Goal: Task Accomplishment & Management: Use online tool/utility

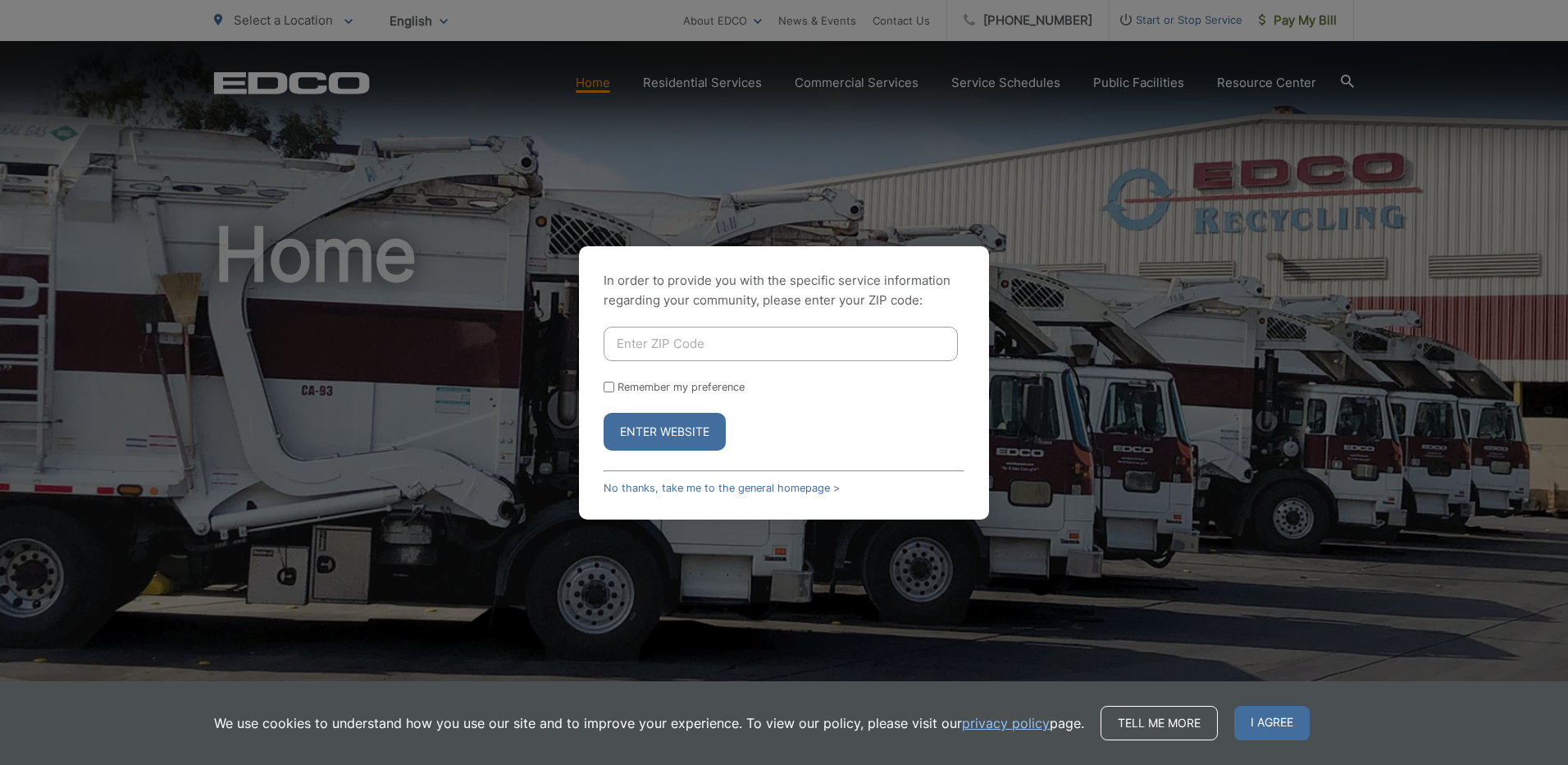
click at [684, 343] on input "Enter ZIP Code" at bounding box center [780, 344] width 354 height 34
type input "92109"
click at [673, 424] on button "Enter Website" at bounding box center [664, 431] width 122 height 38
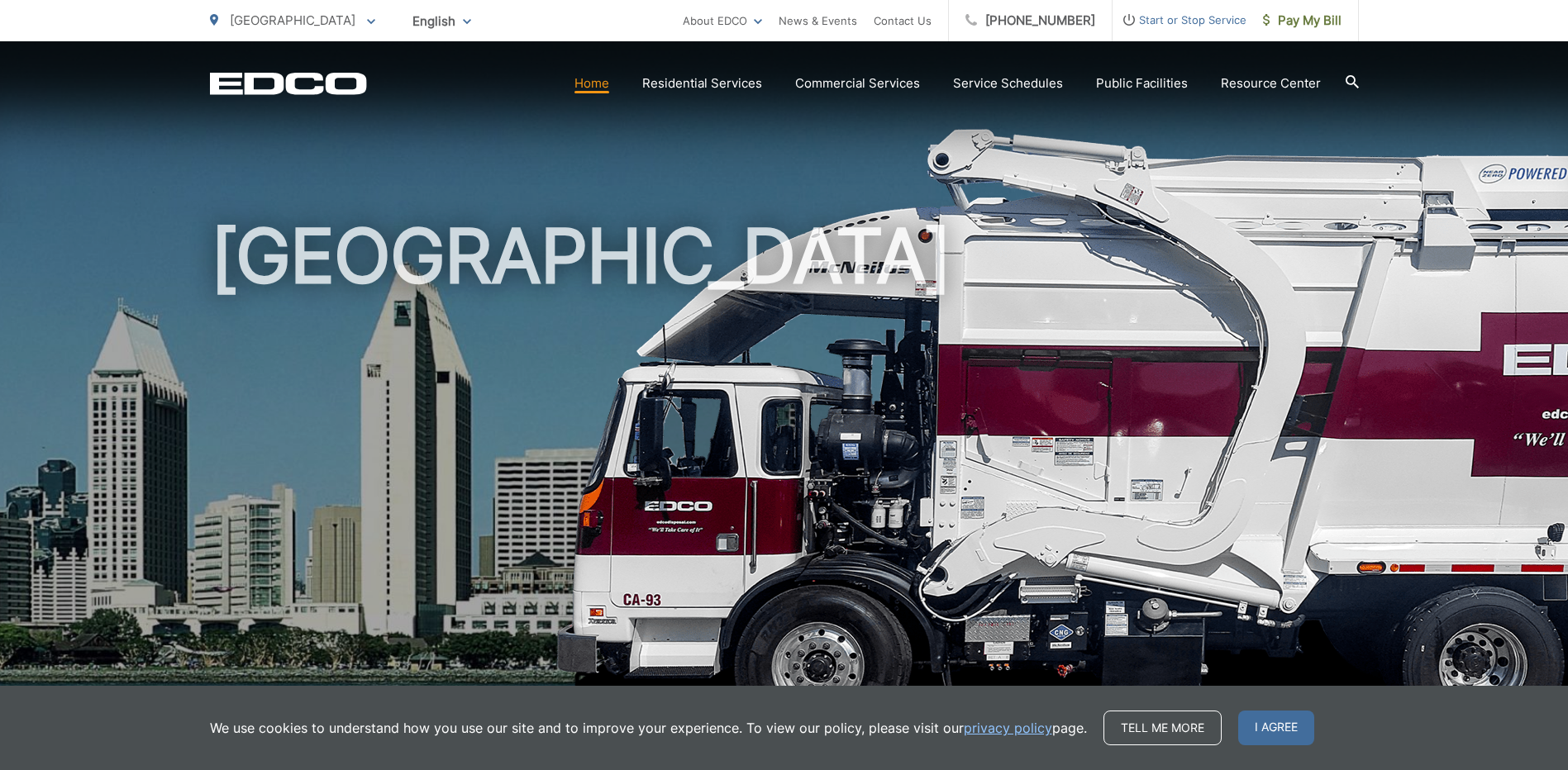
click at [1266, 721] on span "I agree" at bounding box center [1276, 727] width 76 height 35
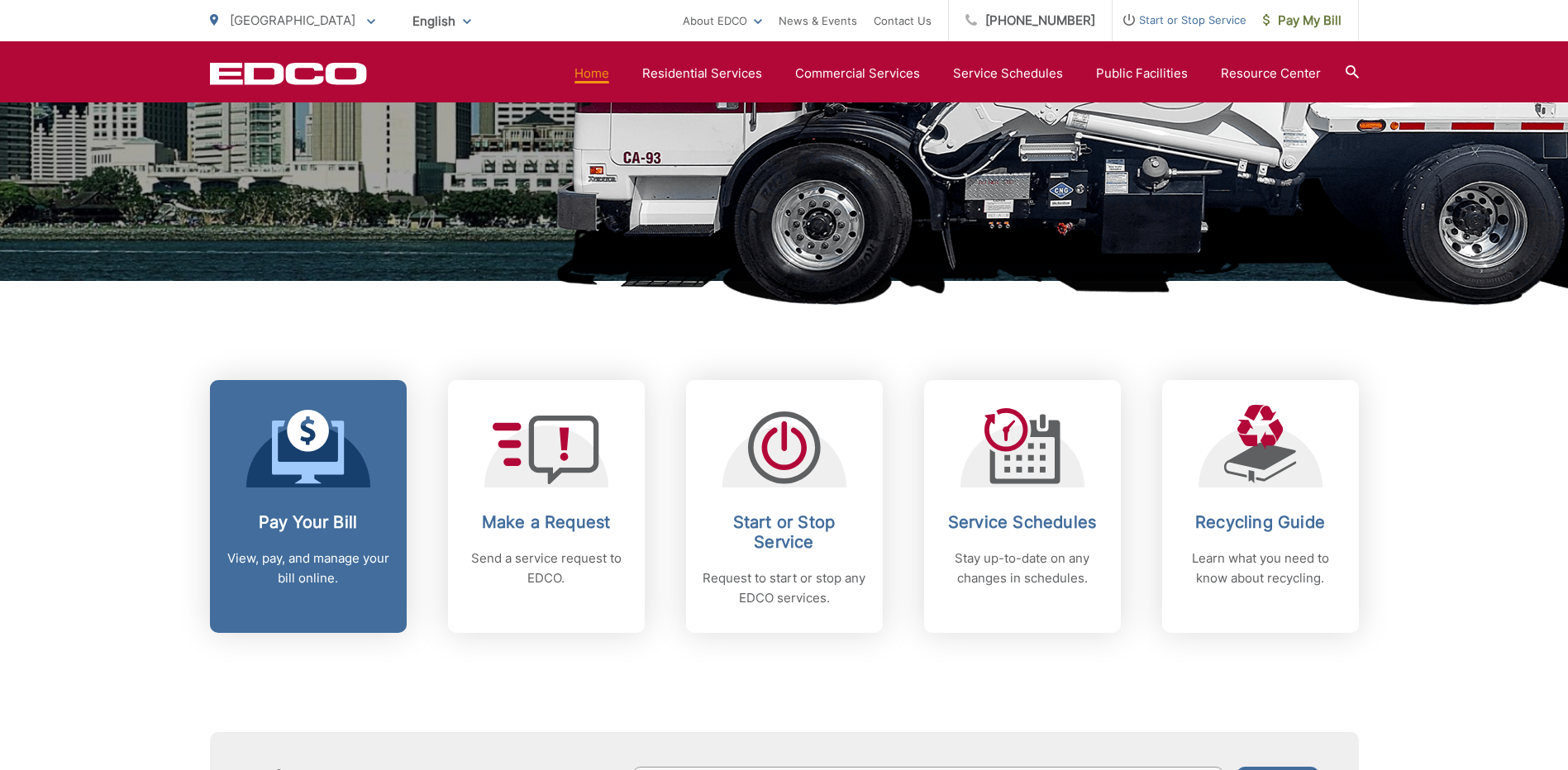
scroll to position [578, 0]
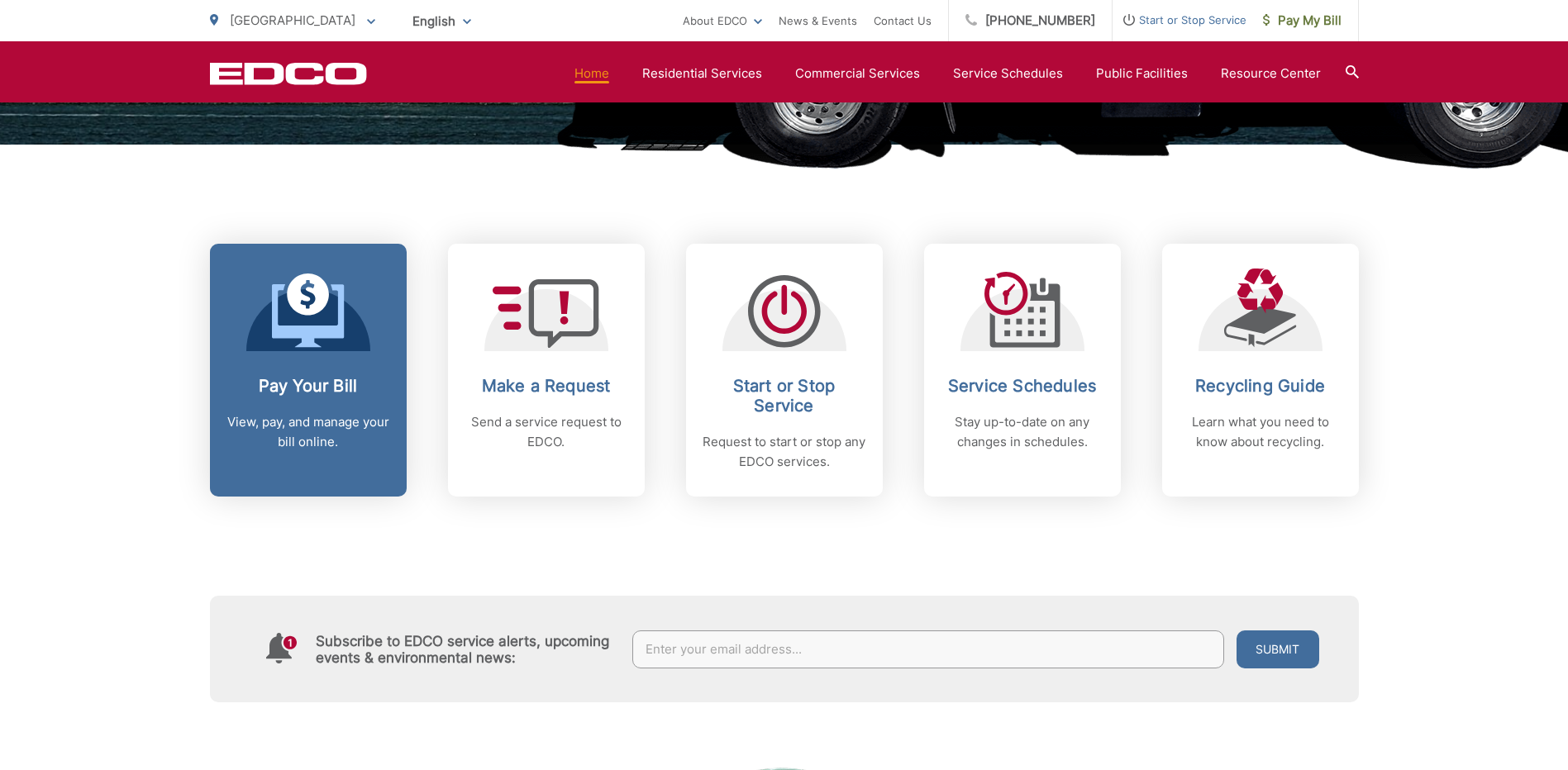
click at [326, 391] on h2 "Pay Your Bill" at bounding box center [308, 386] width 163 height 20
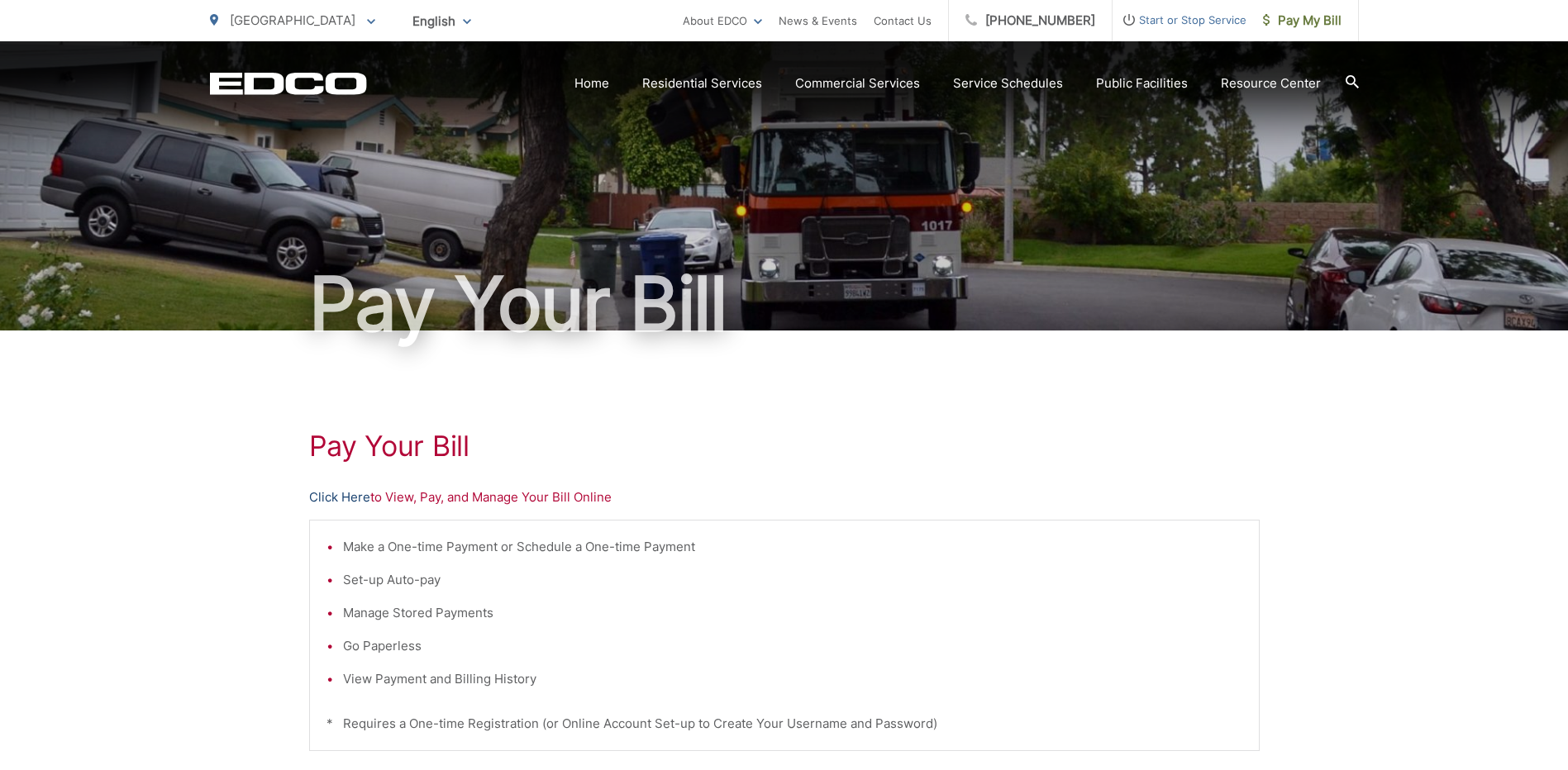
click at [320, 499] on link "Click Here" at bounding box center [339, 497] width 61 height 20
